Goal: Information Seeking & Learning: Understand process/instructions

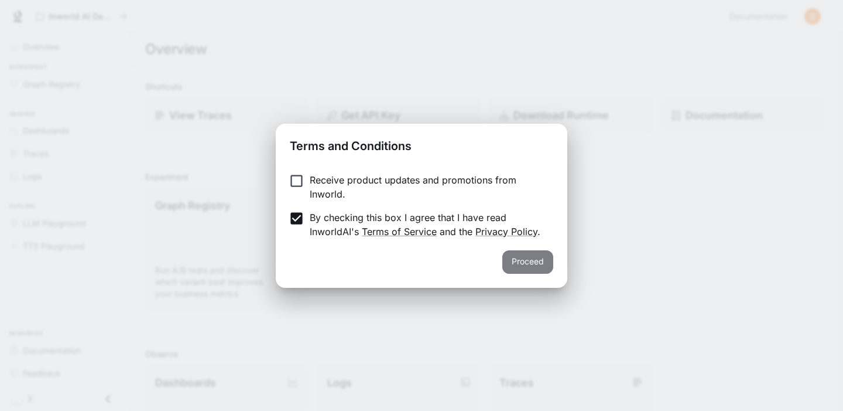
click at [528, 262] on button "Proceed" at bounding box center [528, 261] width 51 height 23
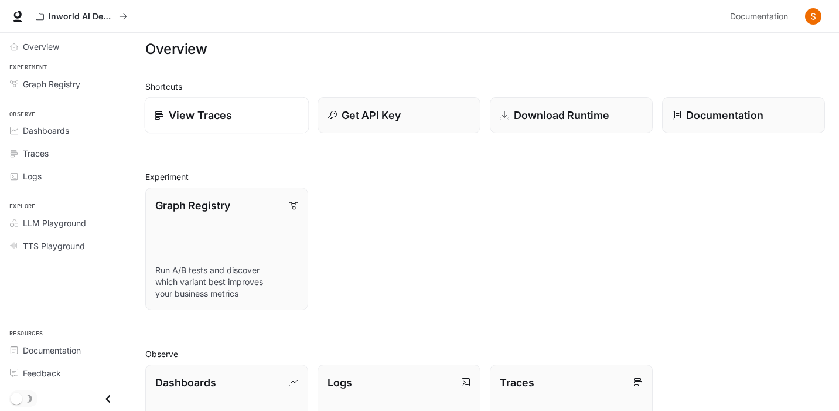
click at [213, 117] on p "View Traces" at bounding box center [200, 115] width 63 height 16
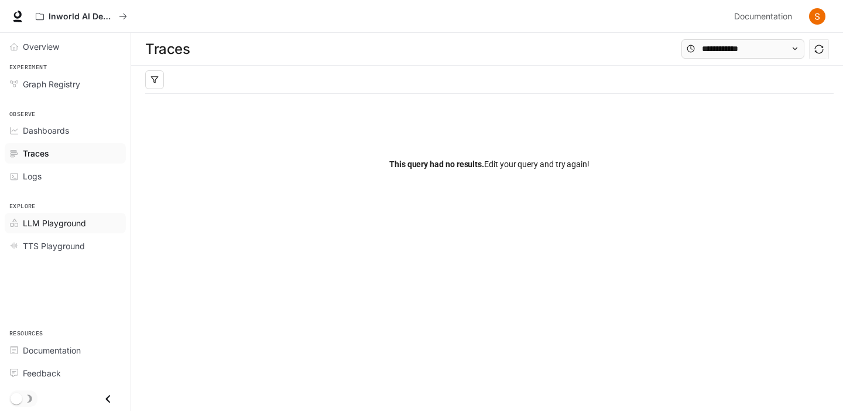
click at [63, 224] on span "LLM Playground" at bounding box center [54, 223] width 63 height 12
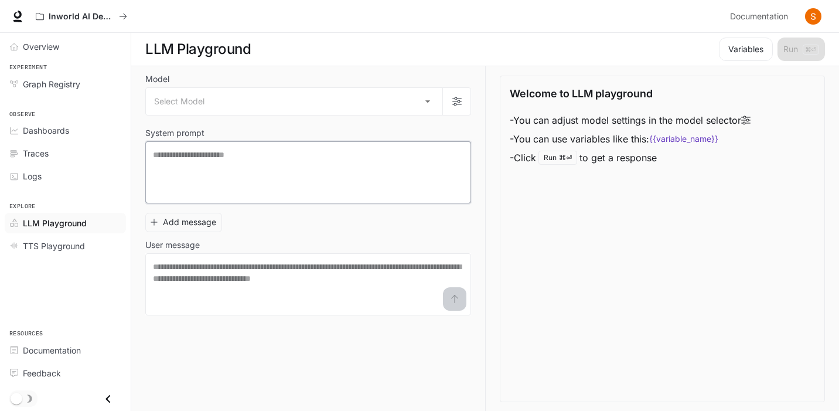
click at [286, 177] on textarea at bounding box center [308, 172] width 310 height 47
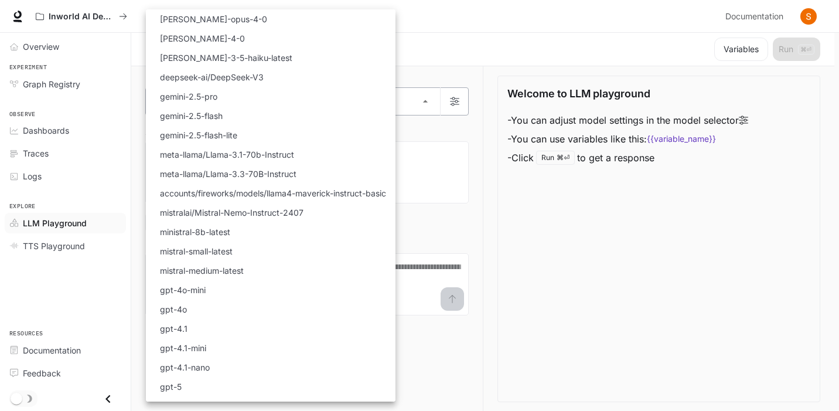
click at [292, 102] on body "Skip to main content Inworld AI Demos Documentation Documentation Portal Overvi…" at bounding box center [419, 205] width 839 height 411
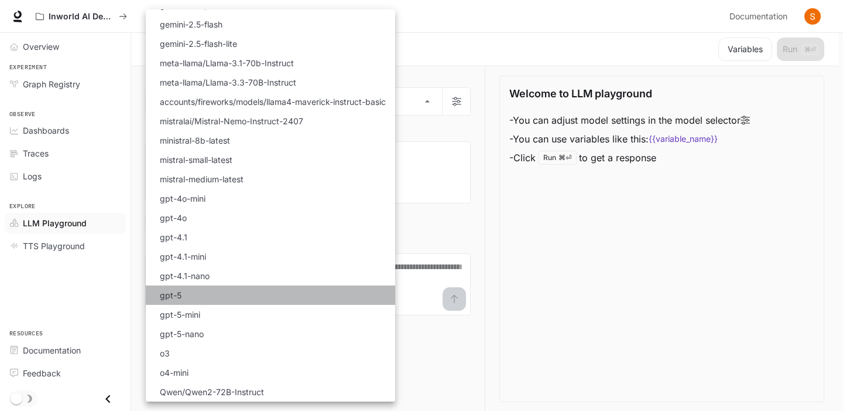
click at [182, 298] on li "gpt-5" at bounding box center [270, 294] width 249 height 19
type input "*****"
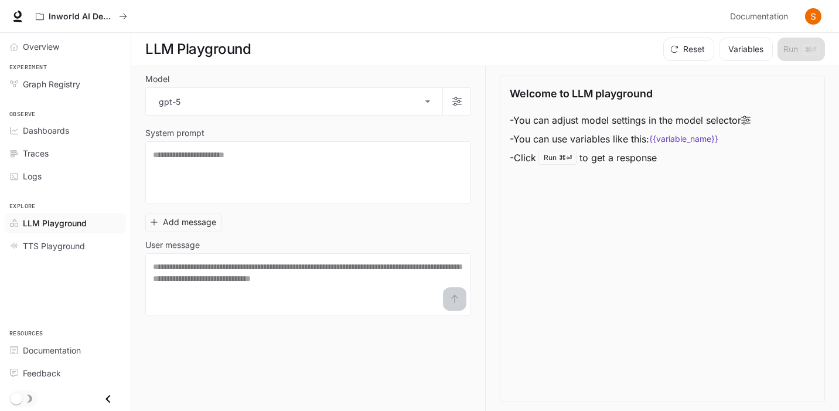
click at [682, 139] on code "{{variable_name}}" at bounding box center [683, 139] width 69 height 12
click at [744, 52] on button "Variables" at bounding box center [746, 48] width 54 height 23
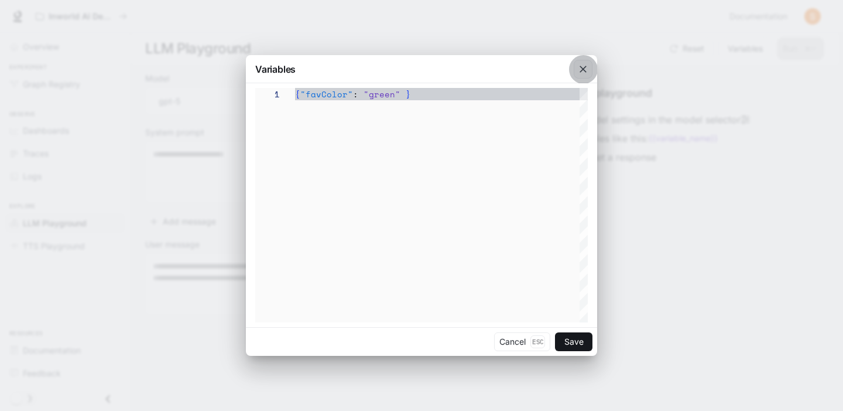
click at [584, 69] on icon "button" at bounding box center [583, 69] width 7 height 7
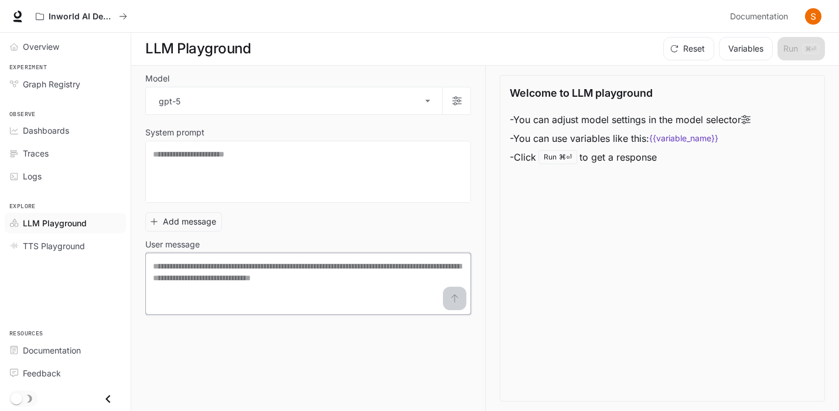
click at [288, 279] on textarea at bounding box center [308, 283] width 310 height 47
click at [231, 175] on textarea at bounding box center [308, 171] width 310 height 47
click at [196, 103] on body "Skip to main content Inworld AI Demos Documentation Documentation Portal Overvi…" at bounding box center [421, 204] width 843 height 411
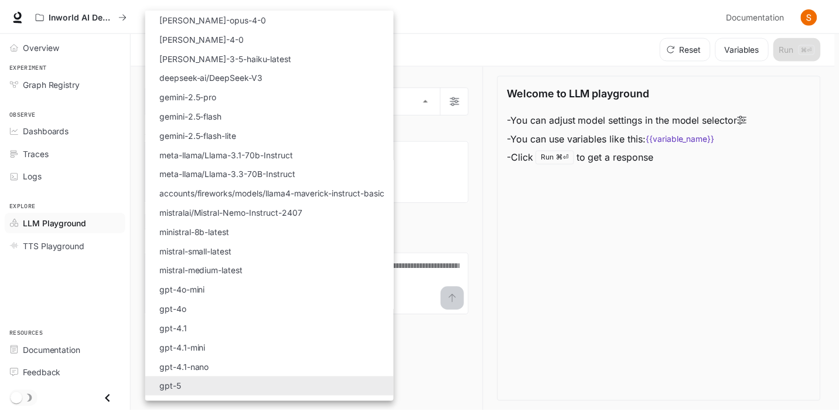
scroll to position [91, 0]
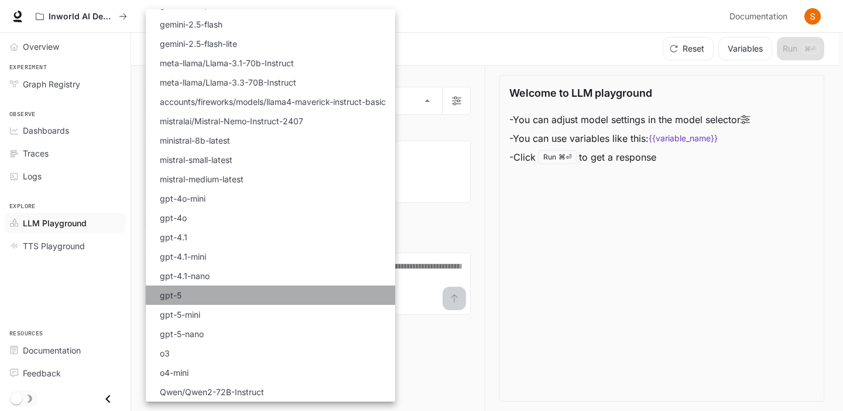
click at [198, 300] on li "gpt-5" at bounding box center [270, 294] width 249 height 19
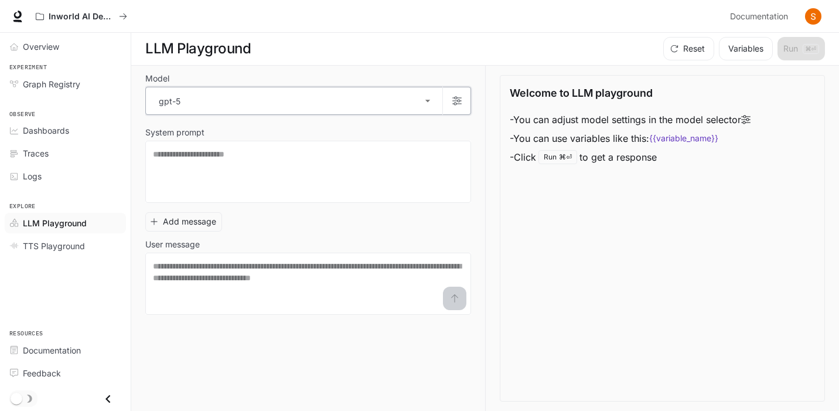
scroll to position [0, 0]
click at [73, 249] on span "TTS Playground" at bounding box center [54, 246] width 62 height 12
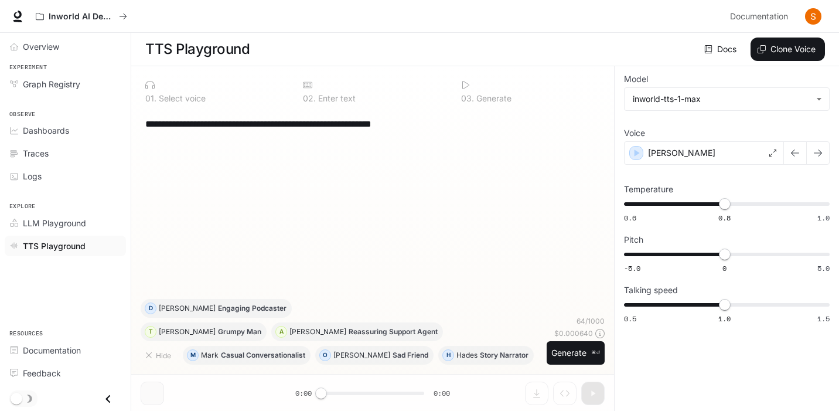
scroll to position [1, 0]
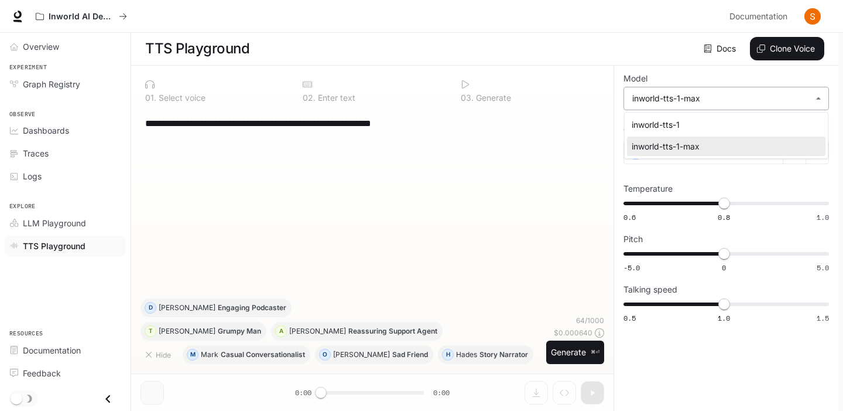
click at [719, 98] on body "**********" at bounding box center [421, 204] width 843 height 411
click at [675, 148] on div "inworld-tts-1-max" at bounding box center [724, 146] width 184 height 12
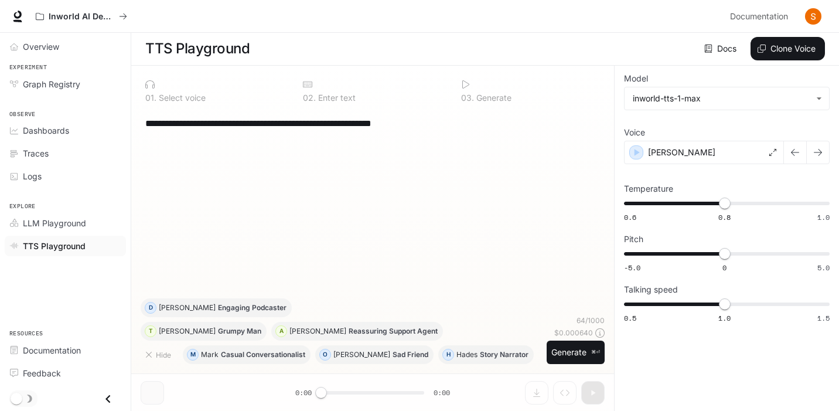
click at [374, 173] on div "**********" at bounding box center [373, 203] width 464 height 189
click at [485, 225] on div "**********" at bounding box center [373, 203] width 464 height 189
click at [364, 167] on div "**********" at bounding box center [373, 203] width 464 height 189
click at [57, 84] on span "Graph Registry" at bounding box center [51, 84] width 57 height 12
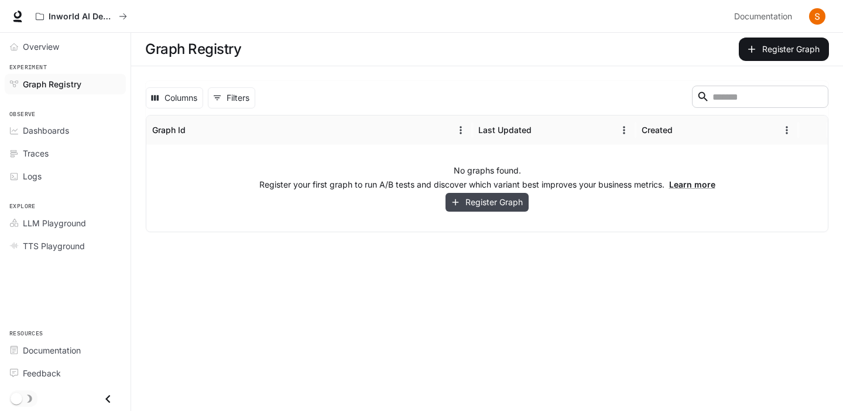
click at [495, 207] on button "Register Graph" at bounding box center [487, 202] width 83 height 19
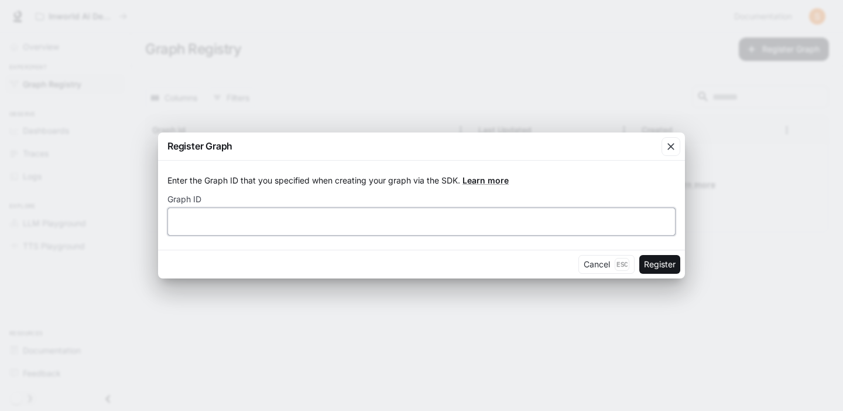
click at [276, 221] on input "text" at bounding box center [421, 222] width 507 height 12
drag, startPoint x: 605, startPoint y: 265, endPoint x: 550, endPoint y: 158, distance: 120.5
click at [550, 158] on div "Register Graph Enter the Graph ID that you specified when creating your graph v…" at bounding box center [421, 205] width 527 height 146
click at [490, 180] on link "Learn more" at bounding box center [486, 180] width 46 height 10
click at [670, 147] on icon "button" at bounding box center [671, 146] width 7 height 7
